Goal: Task Accomplishment & Management: Complete application form

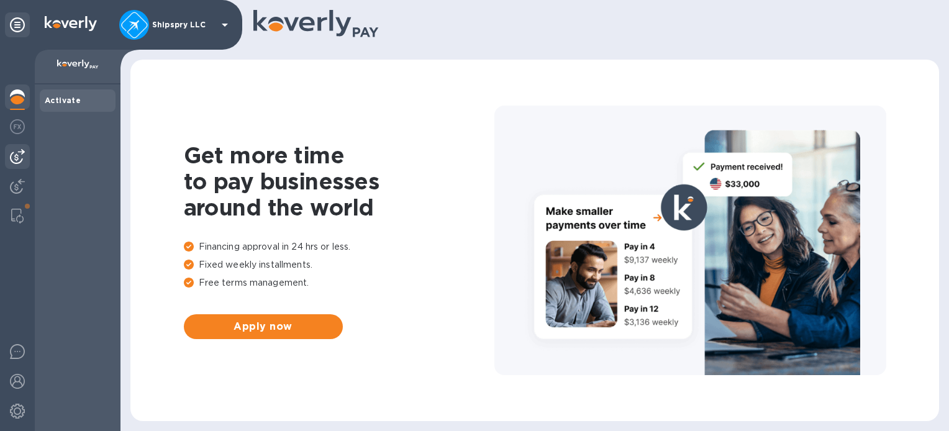
click at [17, 155] on img at bounding box center [17, 156] width 15 height 15
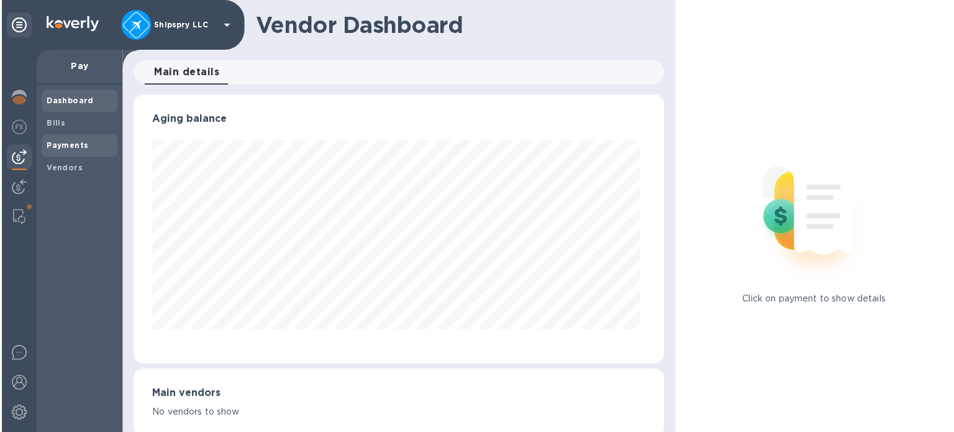
scroll to position [268, 524]
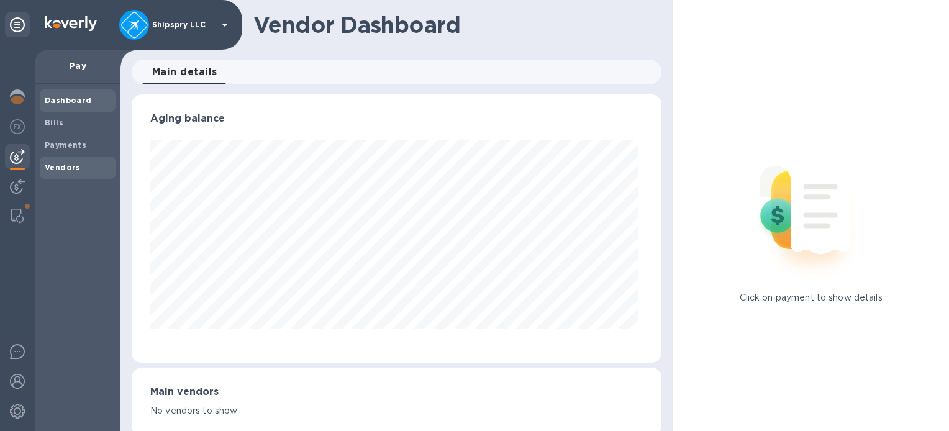
click at [58, 165] on b "Vendors" at bounding box center [63, 167] width 36 height 9
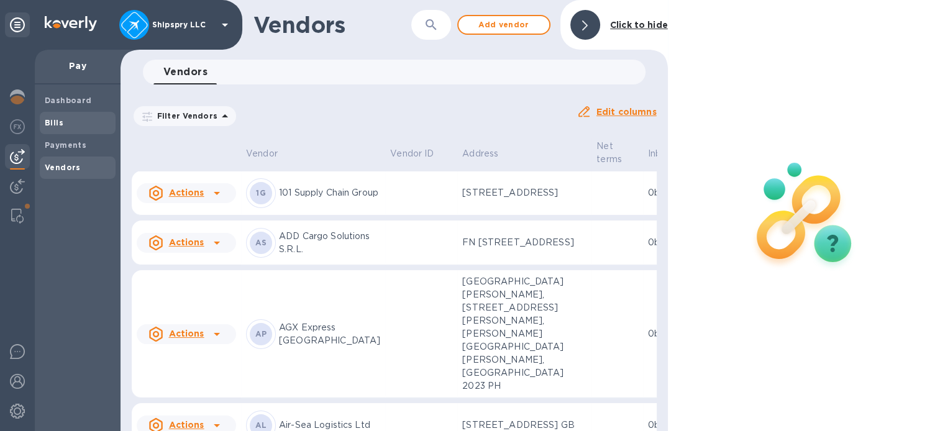
click at [63, 119] on span "Bills" at bounding box center [78, 123] width 66 height 12
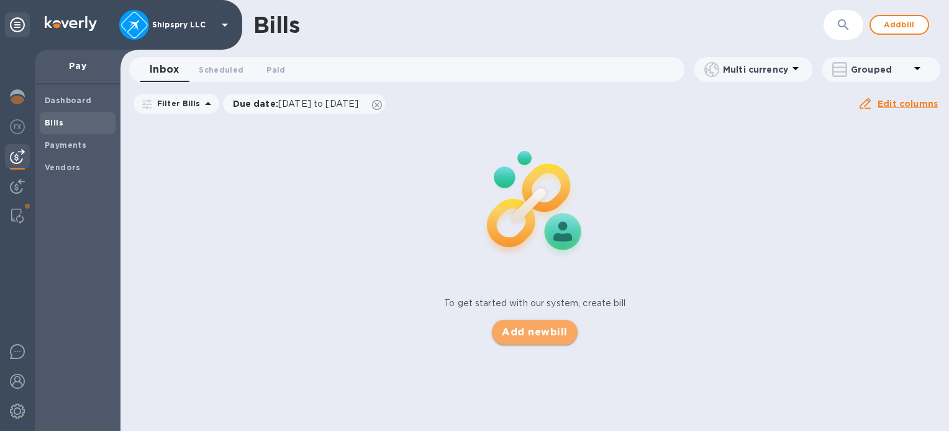
click at [521, 320] on button "Add new bill" at bounding box center [534, 332] width 85 height 25
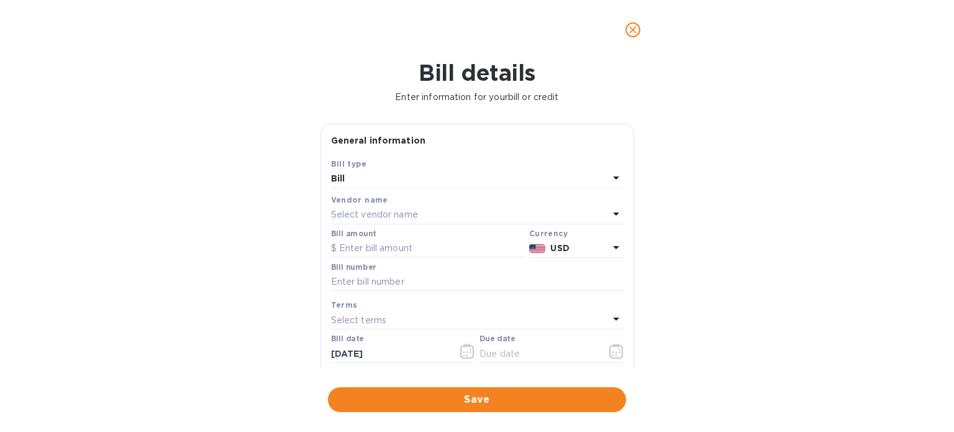
click at [362, 213] on p "Select vendor name" at bounding box center [374, 214] width 87 height 13
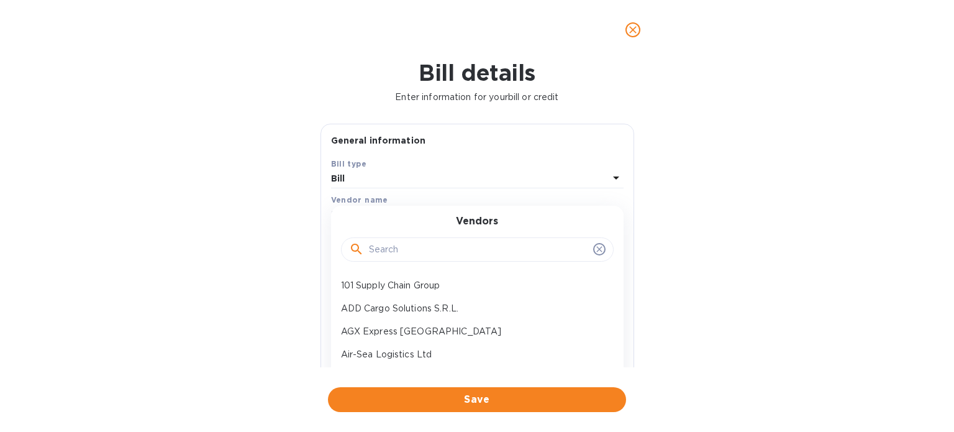
click at [398, 258] on input "text" at bounding box center [478, 249] width 219 height 19
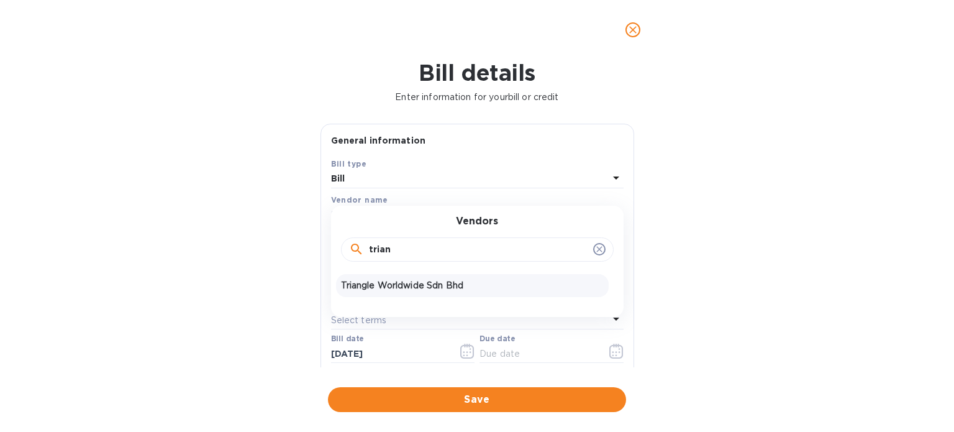
type input "trian"
click at [386, 285] on p "Triangle Worldwide Sdn Bhd" at bounding box center [472, 285] width 263 height 13
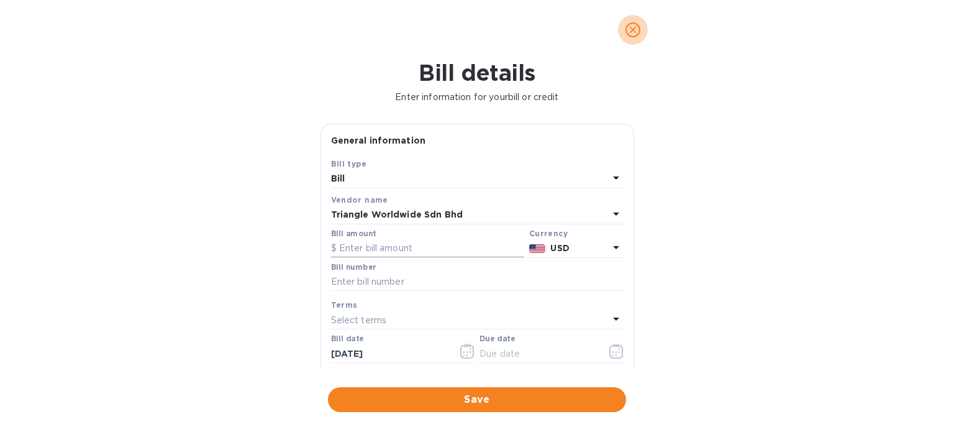
click at [384, 252] on input "text" at bounding box center [427, 248] width 193 height 19
type input "448.42"
type input "TWPIV25070037"
click at [463, 357] on icon "button" at bounding box center [467, 351] width 14 height 15
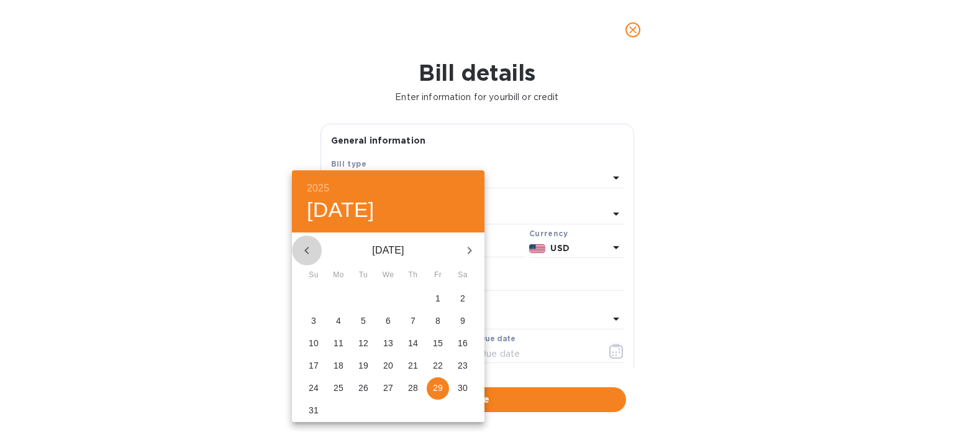
click at [300, 247] on icon "button" at bounding box center [306, 250] width 15 height 15
click at [336, 364] on p "21" at bounding box center [339, 365] width 10 height 12
type input "[DATE]"
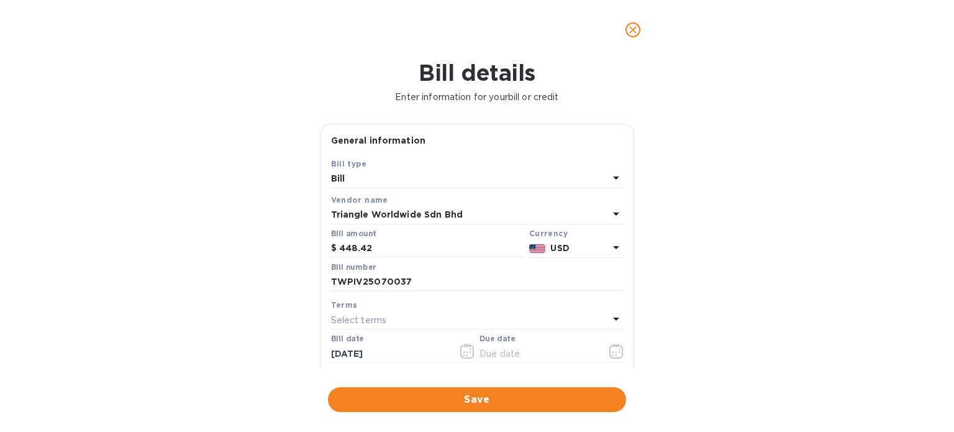
click at [357, 322] on p "Select terms" at bounding box center [359, 320] width 56 height 13
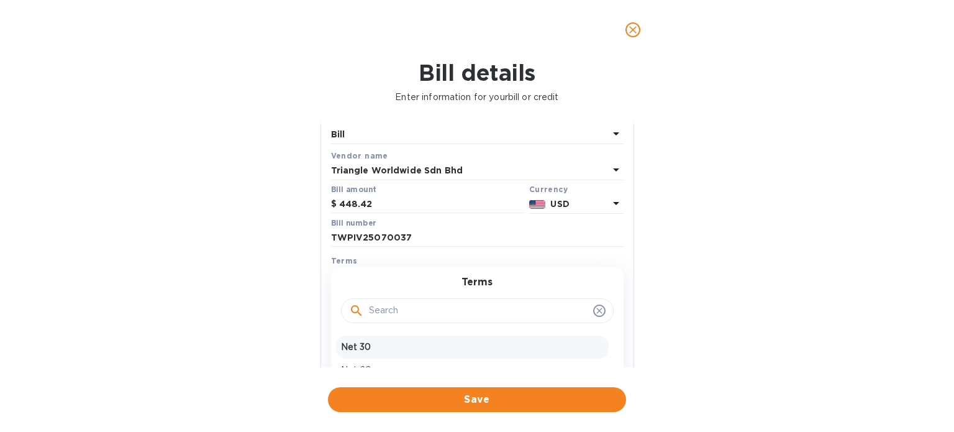
scroll to position [124, 0]
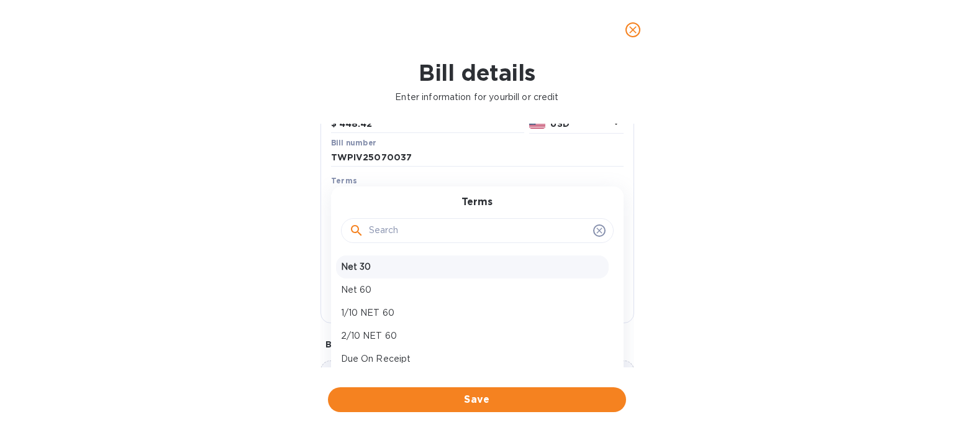
click at [389, 269] on p "Net 30" at bounding box center [472, 266] width 263 height 13
type input "[DATE]"
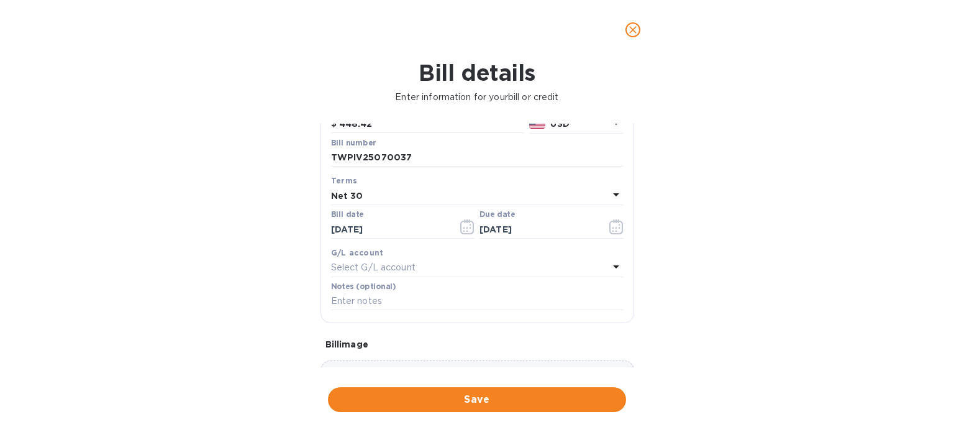
click at [398, 271] on p "Select G/L account" at bounding box center [373, 267] width 84 height 13
click at [372, 345] on div "Accounts Payable AccountsPayable" at bounding box center [472, 345] width 273 height 36
click at [375, 296] on input "text" at bounding box center [477, 301] width 293 height 19
type input "Shipment # 36953"
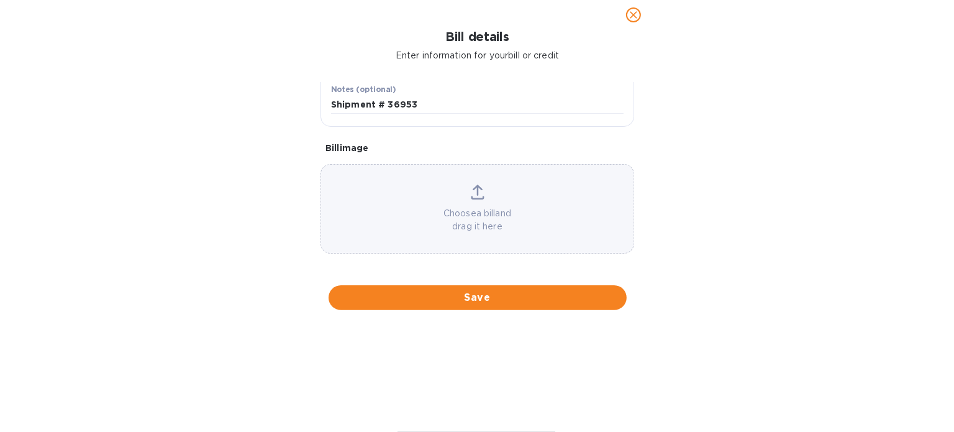
scroll to position [352, 0]
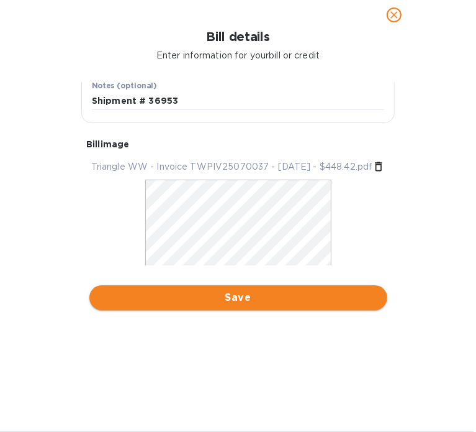
click at [239, 286] on button "Save" at bounding box center [238, 297] width 298 height 25
